Goal: Task Accomplishment & Management: Use online tool/utility

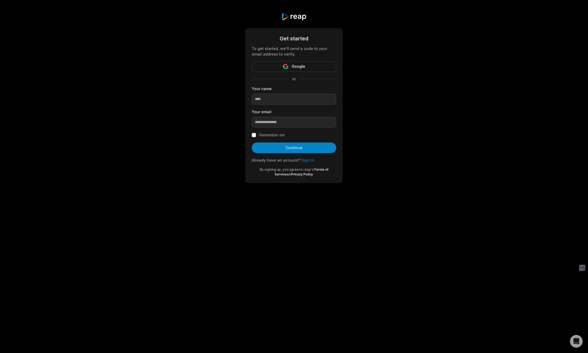
click at [306, 160] on link "Sign in" at bounding box center [307, 160] width 13 height 5
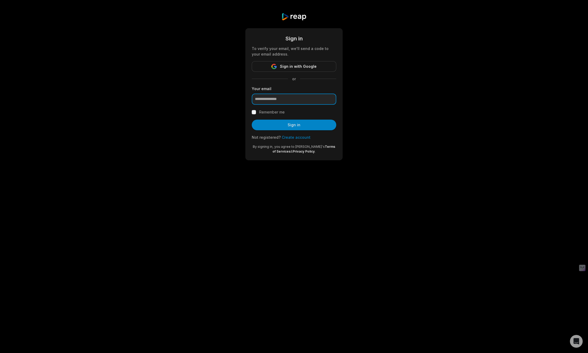
click at [290, 100] on input "email" at bounding box center [294, 99] width 84 height 11
paste input "**********"
type input "**********"
click at [290, 127] on button "Sign in" at bounding box center [294, 125] width 84 height 11
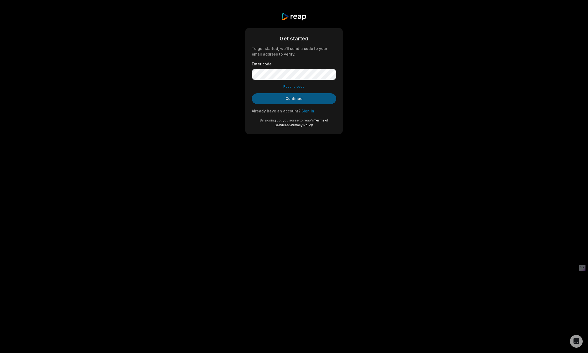
click at [294, 101] on button "Continue" at bounding box center [294, 98] width 84 height 11
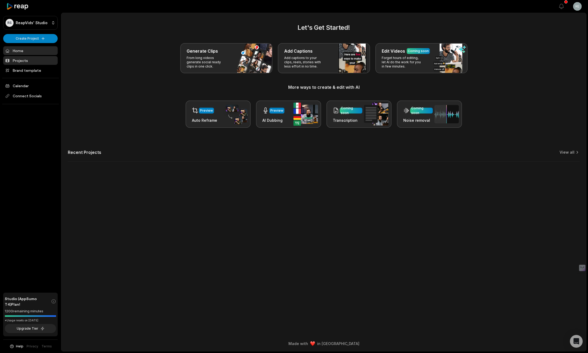
click at [23, 61] on link "Projects" at bounding box center [30, 60] width 54 height 9
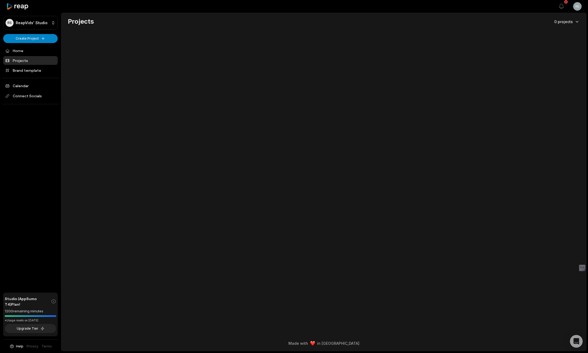
click at [563, 22] on html "RS ReapVids' Studio Create Project Home Projects Brand template Calendar Connec…" at bounding box center [294, 176] width 588 height 353
click at [558, 32] on div "Projects" at bounding box center [561, 31] width 35 height 9
click at [44, 37] on html "RS ReapVids' Studio Create Project Home Projects Brand template Calendar Connec…" at bounding box center [294, 176] width 588 height 353
click at [33, 50] on link "Create Clips" at bounding box center [31, 49] width 52 height 9
